Goal: Browse casually

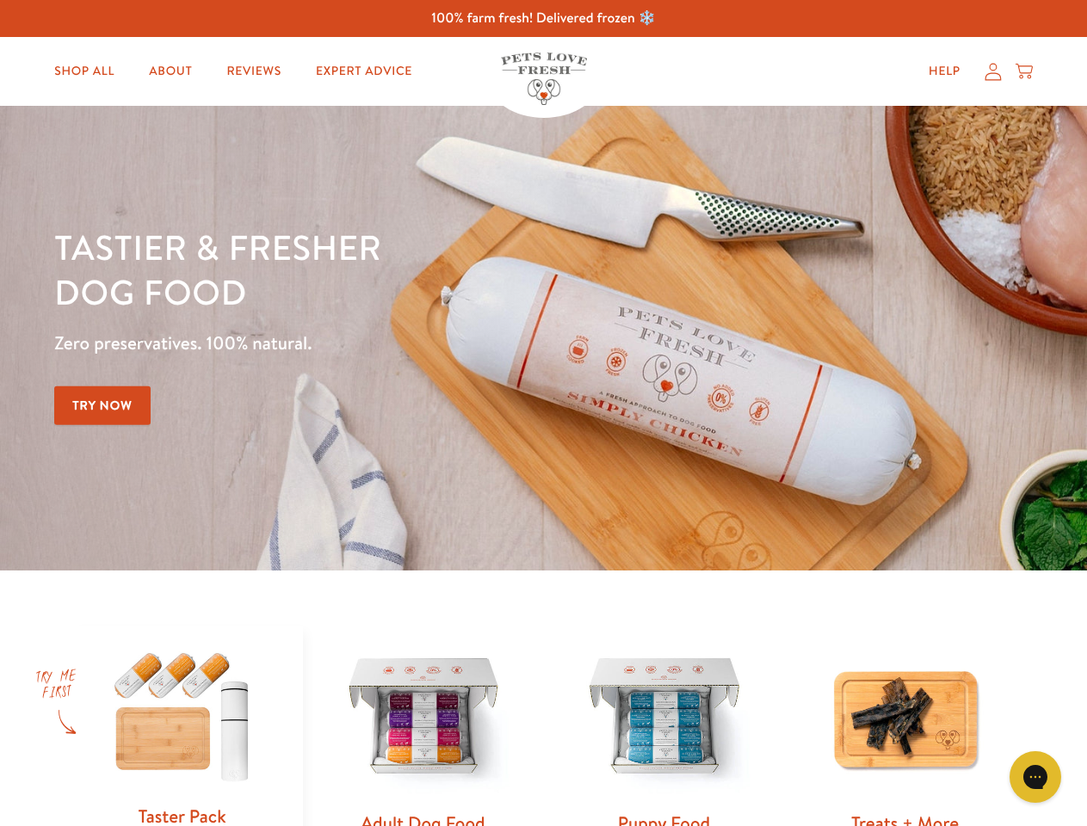
click at [543, 413] on div "Tastier & fresher dog food Zero preservatives. 100% natural. Try Now" at bounding box center [380, 338] width 652 height 227
click at [1035, 777] on icon "Gorgias live chat" at bounding box center [1035, 776] width 16 height 16
